Goal: Transaction & Acquisition: Purchase product/service

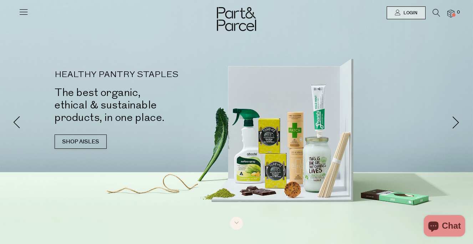
click at [405, 16] on link "Login" at bounding box center [406, 12] width 39 height 13
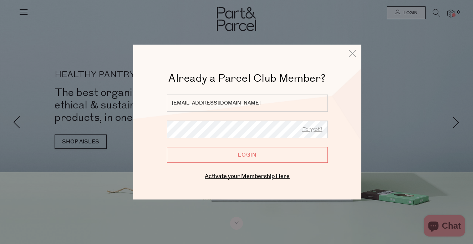
click at [216, 157] on input "Login" at bounding box center [247, 155] width 161 height 16
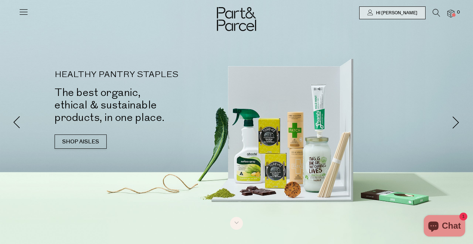
click at [433, 13] on icon at bounding box center [436, 13] width 7 height 8
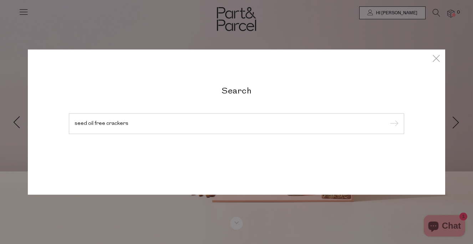
type input "seed oil free crackers"
click at [388, 119] on input "submit" at bounding box center [393, 124] width 11 height 11
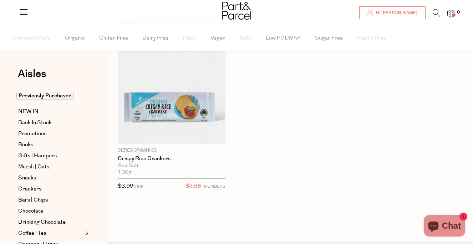
scroll to position [65, 0]
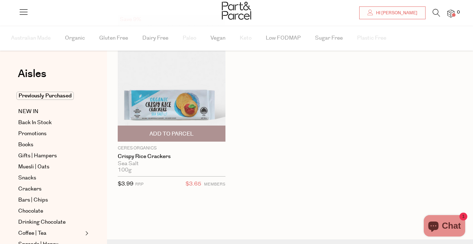
click at [179, 134] on span "Add To Parcel" at bounding box center [171, 133] width 44 height 7
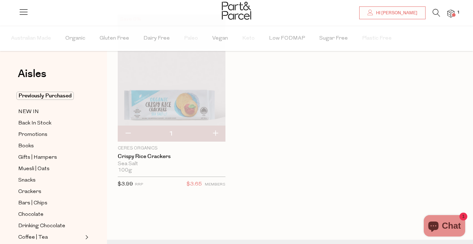
click at [218, 133] on button "button" at bounding box center [215, 134] width 20 height 16
type input "2"
click at [214, 129] on button "button" at bounding box center [215, 134] width 20 height 16
type input "3"
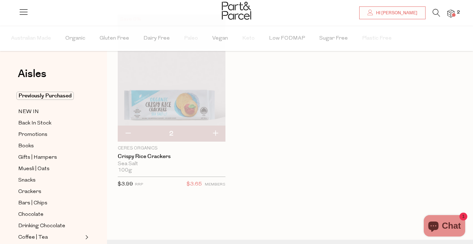
type input "3"
click at [215, 133] on button "button" at bounding box center [215, 134] width 20 height 16
type input "4"
click at [215, 132] on button "button" at bounding box center [215, 134] width 20 height 16
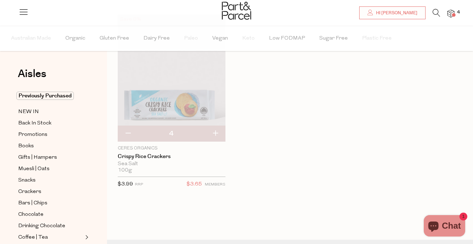
type input "5"
click at [454, 12] on img at bounding box center [450, 14] width 7 height 8
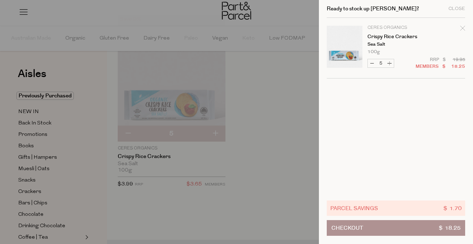
click at [271, 83] on div at bounding box center [236, 122] width 473 height 244
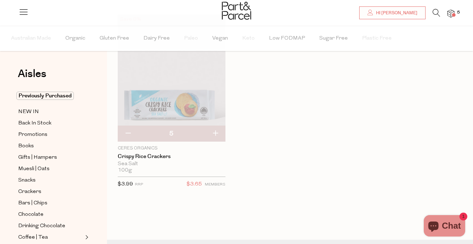
scroll to position [0, 0]
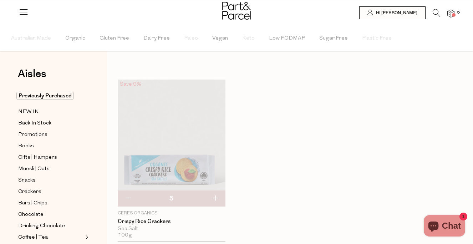
click at [434, 11] on icon at bounding box center [436, 13] width 7 height 8
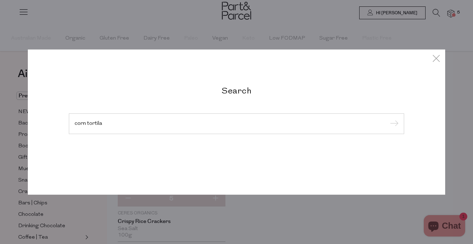
type input "corn tortila"
click at [388, 119] on input "submit" at bounding box center [393, 124] width 11 height 11
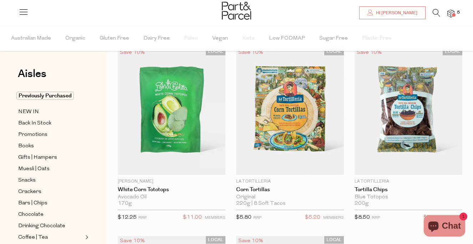
scroll to position [33, 0]
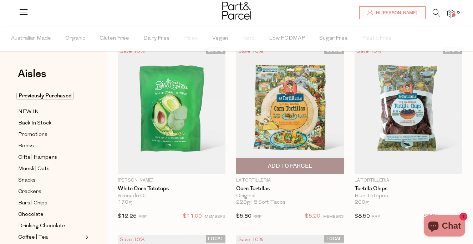
click at [306, 166] on span "Add To Parcel" at bounding box center [290, 165] width 44 height 7
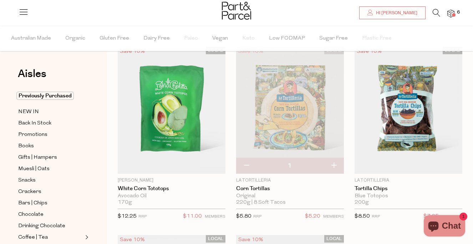
click at [337, 164] on button "button" at bounding box center [333, 166] width 20 height 16
type input "2"
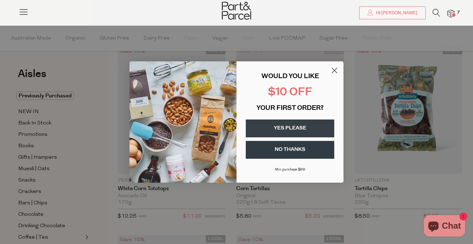
click at [331, 67] on circle "Close dialog" at bounding box center [334, 71] width 12 height 12
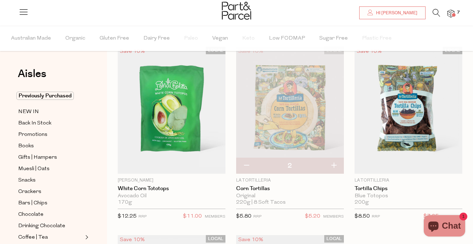
click at [335, 167] on button "button" at bounding box center [333, 166] width 20 height 16
type input "3"
click at [334, 164] on button "button" at bounding box center [333, 166] width 20 height 16
type input "4"
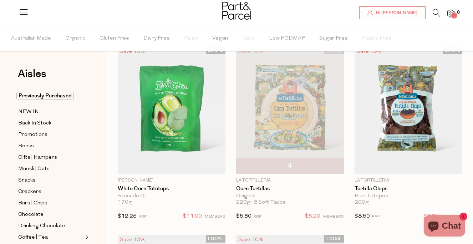
click at [334, 164] on button "button" at bounding box center [333, 166] width 20 height 16
type input "5"
click at [455, 13] on span "10" at bounding box center [459, 12] width 9 height 6
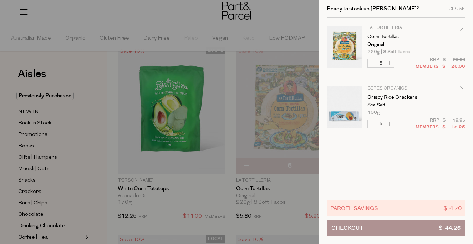
click at [287, 17] on div at bounding box center [236, 122] width 473 height 244
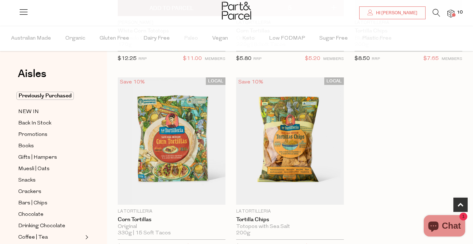
scroll to position [199, 0]
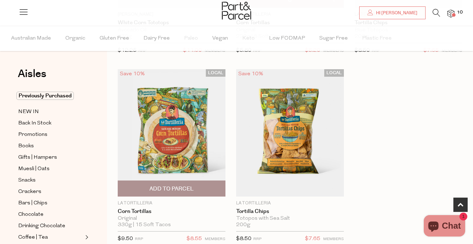
click at [198, 187] on span "Add To Parcel" at bounding box center [171, 188] width 103 height 15
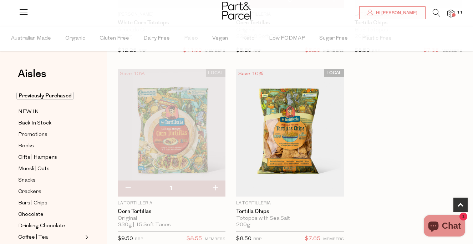
click at [219, 185] on button "button" at bounding box center [215, 188] width 20 height 16
type input "2"
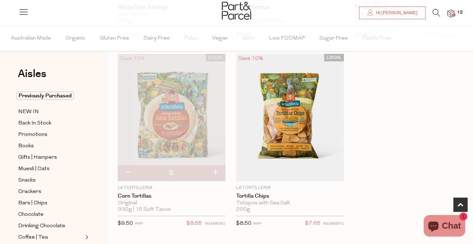
scroll to position [214, 0]
click at [216, 171] on button "button" at bounding box center [215, 173] width 20 height 16
type input "3"
click at [451, 11] on img at bounding box center [450, 14] width 7 height 8
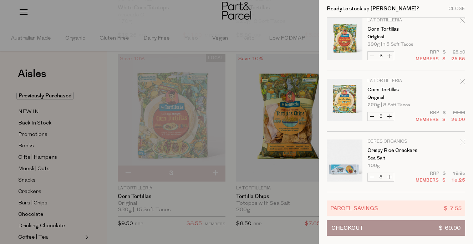
scroll to position [0, 0]
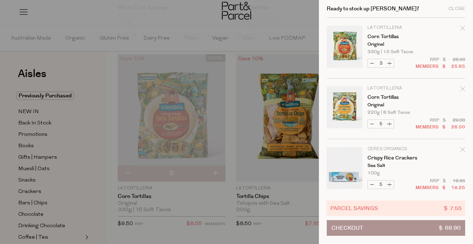
click at [296, 11] on div at bounding box center [236, 122] width 473 height 244
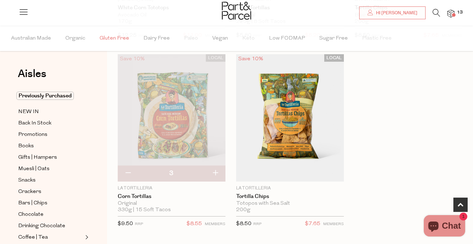
click at [106, 36] on span "Gluten Free" at bounding box center [114, 38] width 30 height 25
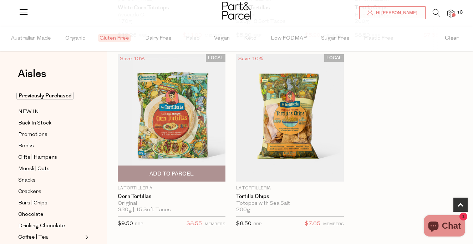
type input "5"
type input "3"
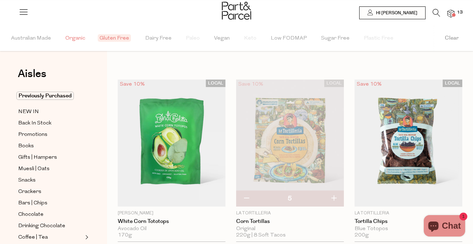
click at [76, 35] on span "Organic" at bounding box center [75, 38] width 20 height 25
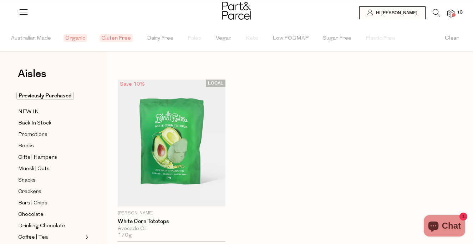
click at [435, 11] on icon at bounding box center [436, 13] width 7 height 8
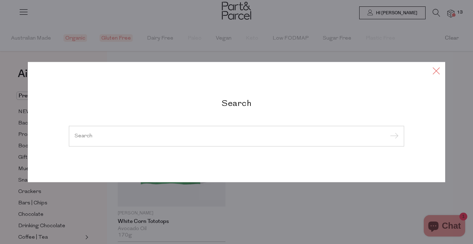
click at [436, 68] on icon at bounding box center [436, 71] width 11 height 10
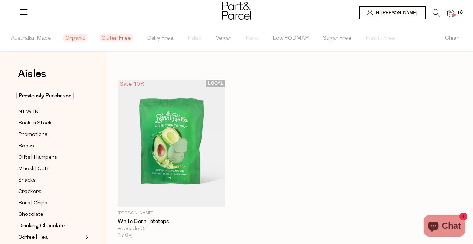
click at [451, 37] on button "Clear" at bounding box center [451, 38] width 42 height 25
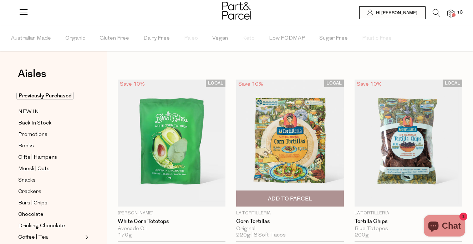
type input "5"
type input "3"
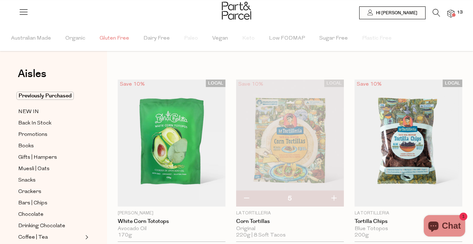
click at [104, 39] on span "Gluten Free" at bounding box center [114, 38] width 30 height 25
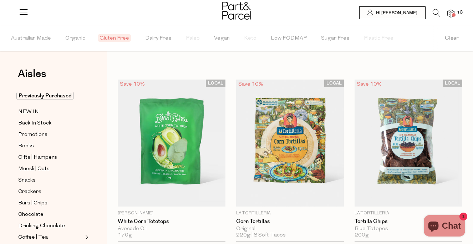
type input "5"
type input "3"
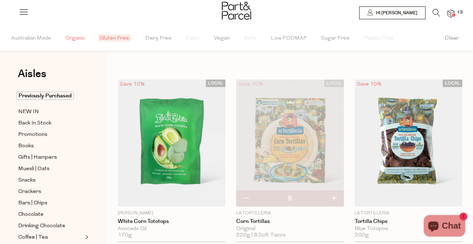
click at [76, 37] on span "Organic" at bounding box center [75, 38] width 20 height 25
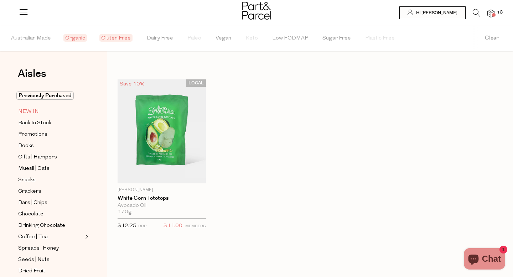
click at [31, 113] on span "NEW IN" at bounding box center [28, 112] width 21 height 9
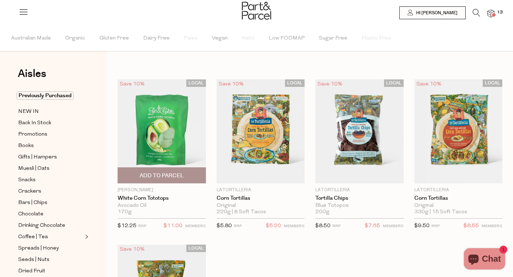
type input "5"
type input "3"
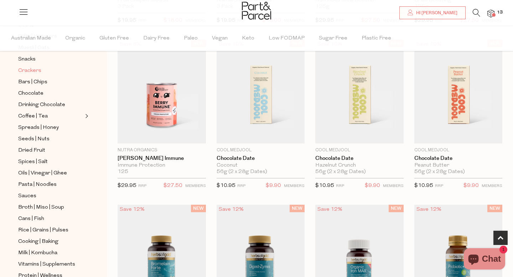
scroll to position [128, 0]
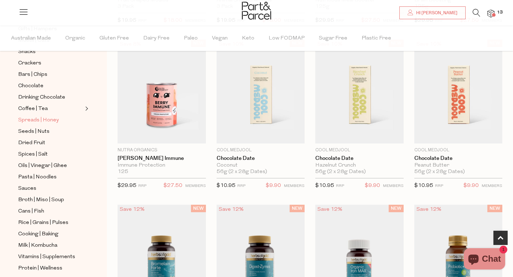
click at [37, 123] on span "Spreads | Honey" at bounding box center [38, 120] width 41 height 9
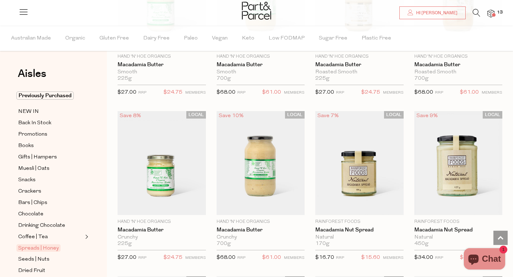
scroll to position [809, 0]
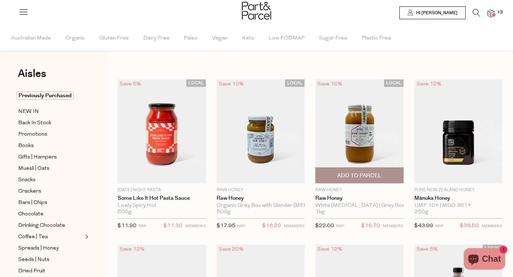
click at [369, 147] on img at bounding box center [360, 132] width 88 height 104
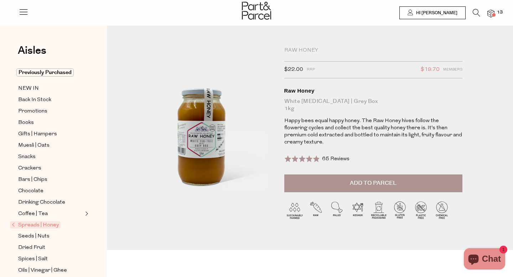
click at [403, 182] on button "Add to Parcel" at bounding box center [374, 184] width 178 height 18
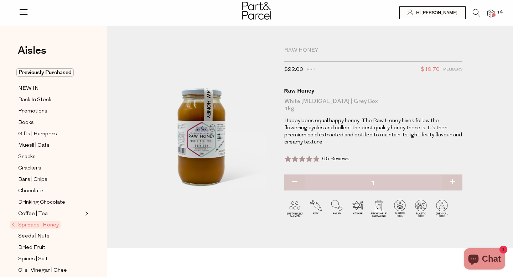
click at [19, 11] on icon at bounding box center [24, 12] width 10 height 10
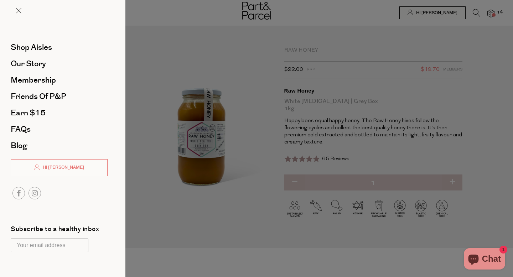
click at [475, 15] on div at bounding box center [256, 138] width 513 height 277
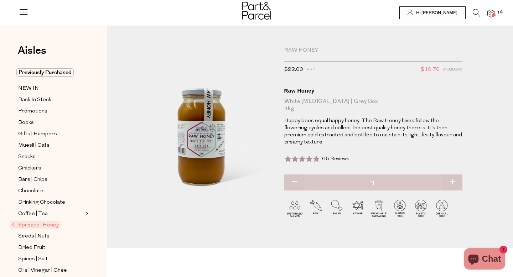
click at [477, 14] on icon at bounding box center [476, 13] width 7 height 8
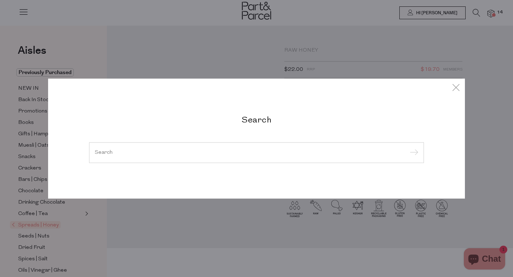
click at [130, 159] on div at bounding box center [256, 153] width 335 height 21
click at [112, 149] on div at bounding box center [256, 153] width 335 height 21
click at [111, 153] on input "search" at bounding box center [257, 152] width 324 height 5
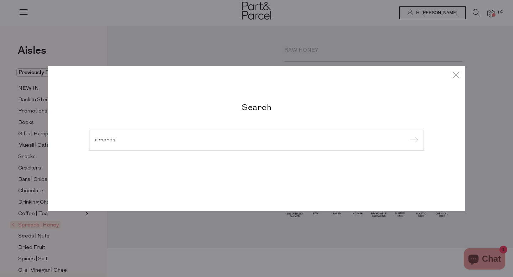
type input "almonds"
click at [408, 135] on input "submit" at bounding box center [413, 140] width 11 height 11
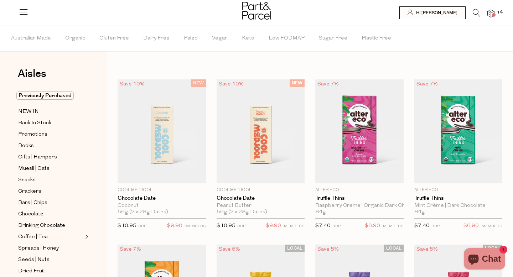
click at [480, 11] on icon at bounding box center [476, 13] width 7 height 8
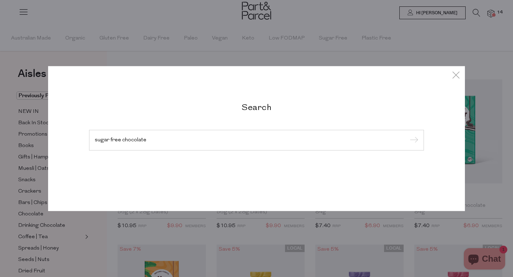
type input "sugar free chocolate"
click at [408, 135] on input "submit" at bounding box center [413, 140] width 11 height 11
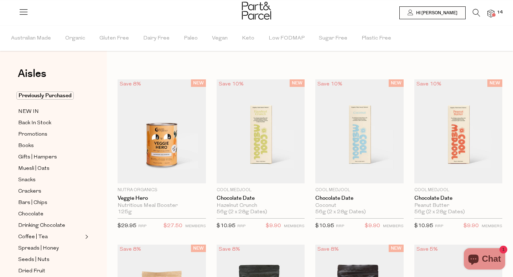
click at [490, 14] on img at bounding box center [491, 14] width 7 height 8
